Goal: Task Accomplishment & Management: Use online tool/utility

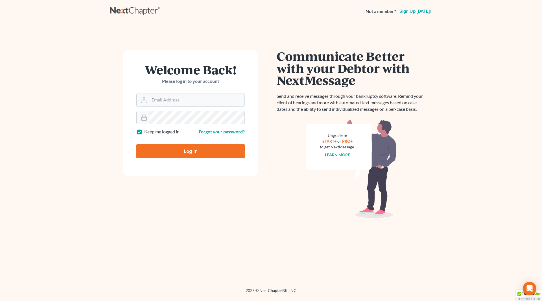
type input "[EMAIL_ADDRESS][DOMAIN_NAME]"
click at [203, 151] on input "Log In" at bounding box center [190, 151] width 108 height 14
type input "Thinking..."
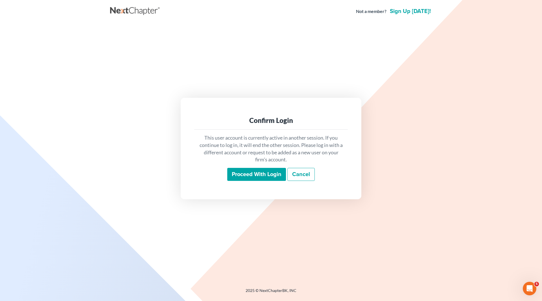
click at [249, 173] on input "Proceed with login" at bounding box center [256, 174] width 59 height 13
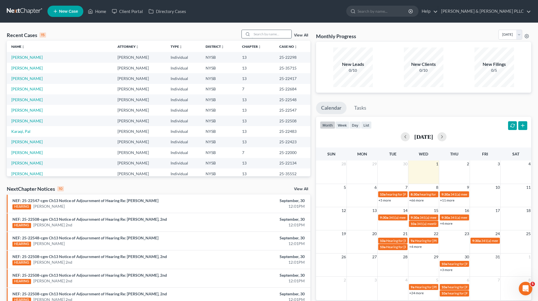
click at [284, 33] on input "search" at bounding box center [272, 34] width 40 height 8
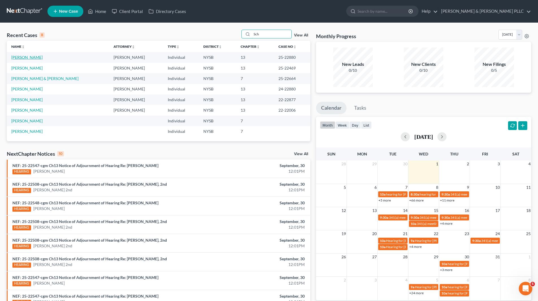
type input "Sch"
click at [35, 57] on link "Schullere, Elvina" at bounding box center [26, 57] width 31 height 5
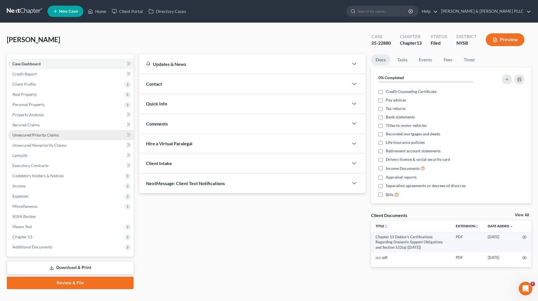
scroll to position [10, 0]
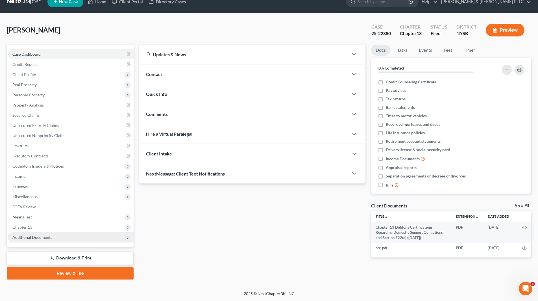
click at [38, 238] on span "Additional Documents" at bounding box center [32, 237] width 40 height 5
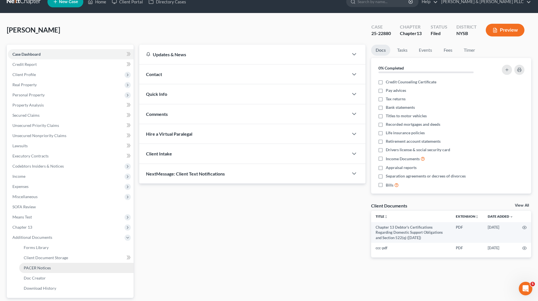
click at [47, 268] on span "PACER Notices" at bounding box center [37, 267] width 27 height 5
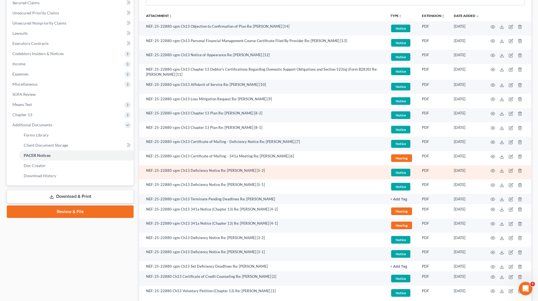
scroll to position [165, 0]
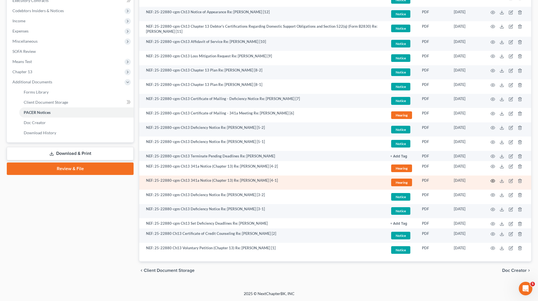
click at [494, 181] on circle "button" at bounding box center [492, 180] width 1 height 1
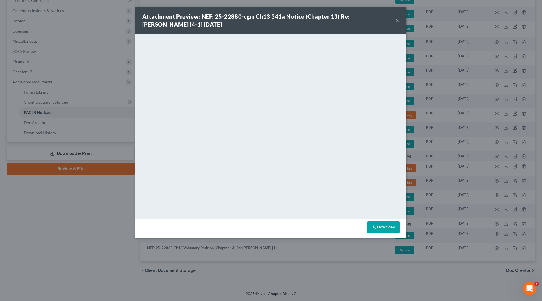
click at [400, 21] on div "Attachment Preview: NEF: 25-22880-cgm Ch13 341a Notice (Chapter 13) Re: Elvina …" at bounding box center [271, 20] width 271 height 27
click at [397, 21] on button "×" at bounding box center [398, 20] width 4 height 7
